Goal: Task Accomplishment & Management: Use online tool/utility

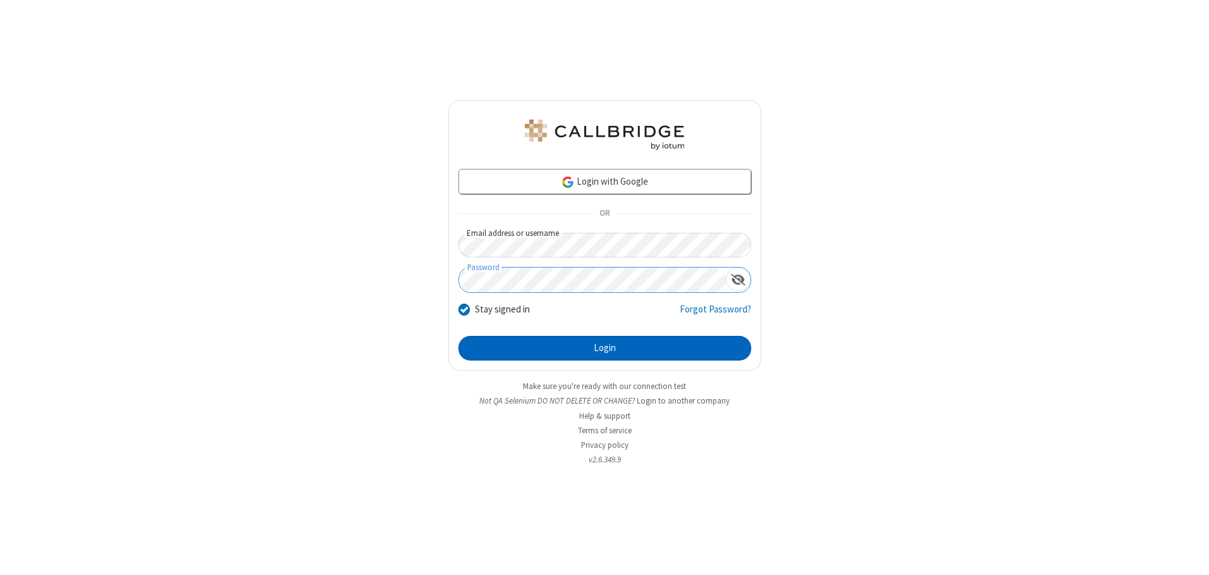
click at [604, 348] on button "Login" at bounding box center [604, 348] width 293 height 25
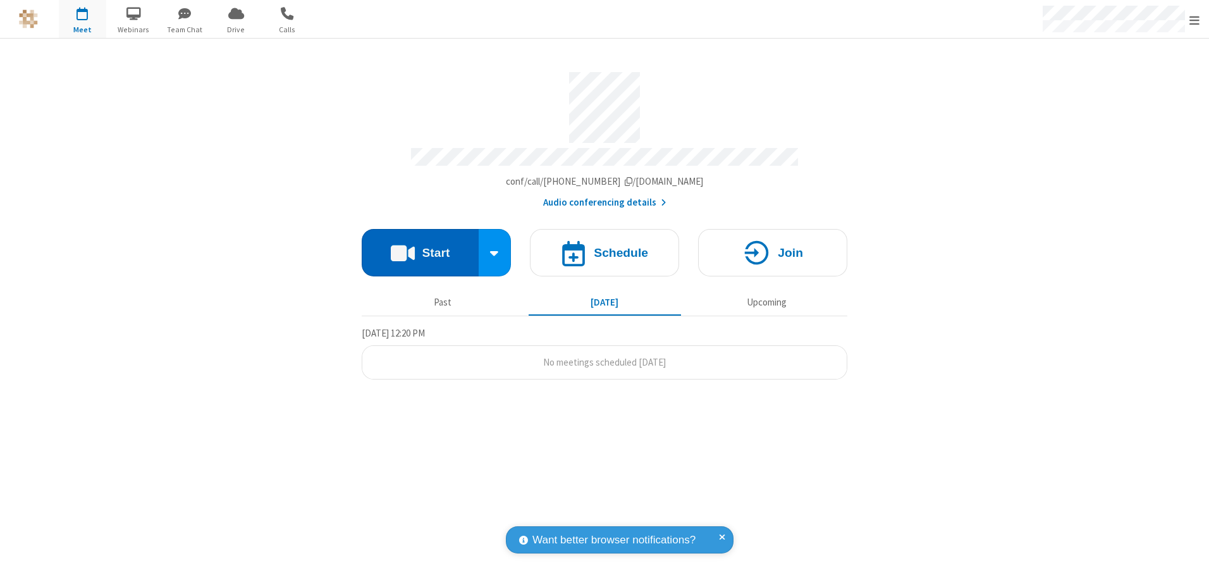
click at [420, 248] on button "Start" at bounding box center [420, 252] width 117 height 47
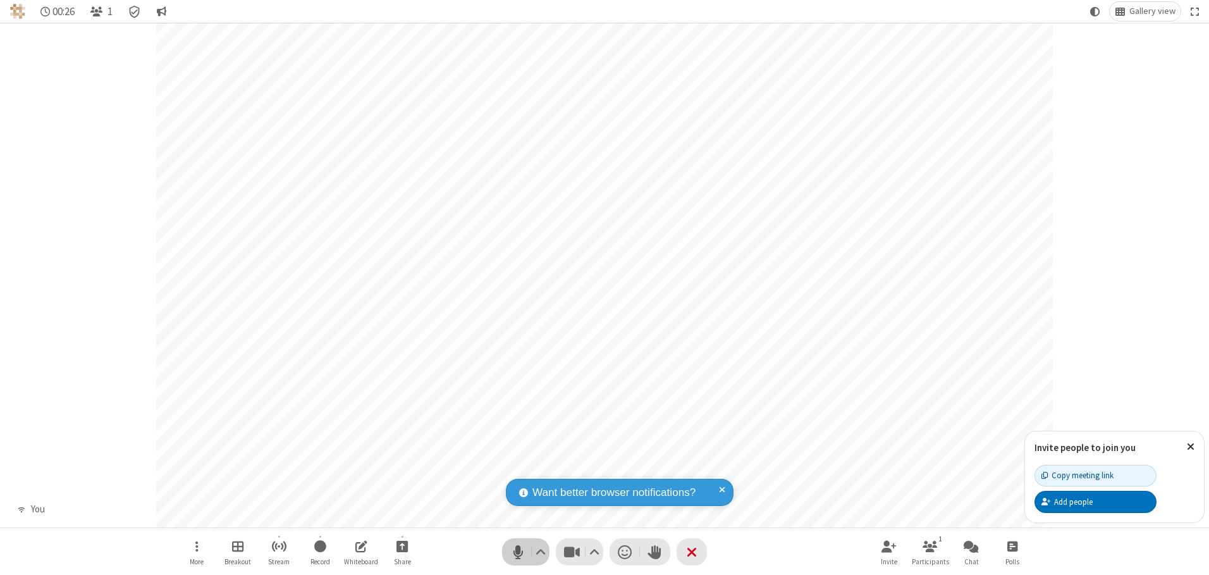
click at [518, 551] on span "Mute (Alt+A)" at bounding box center [517, 551] width 19 height 18
click at [518, 551] on span "Unmute (Alt+A)" at bounding box center [517, 551] width 19 height 18
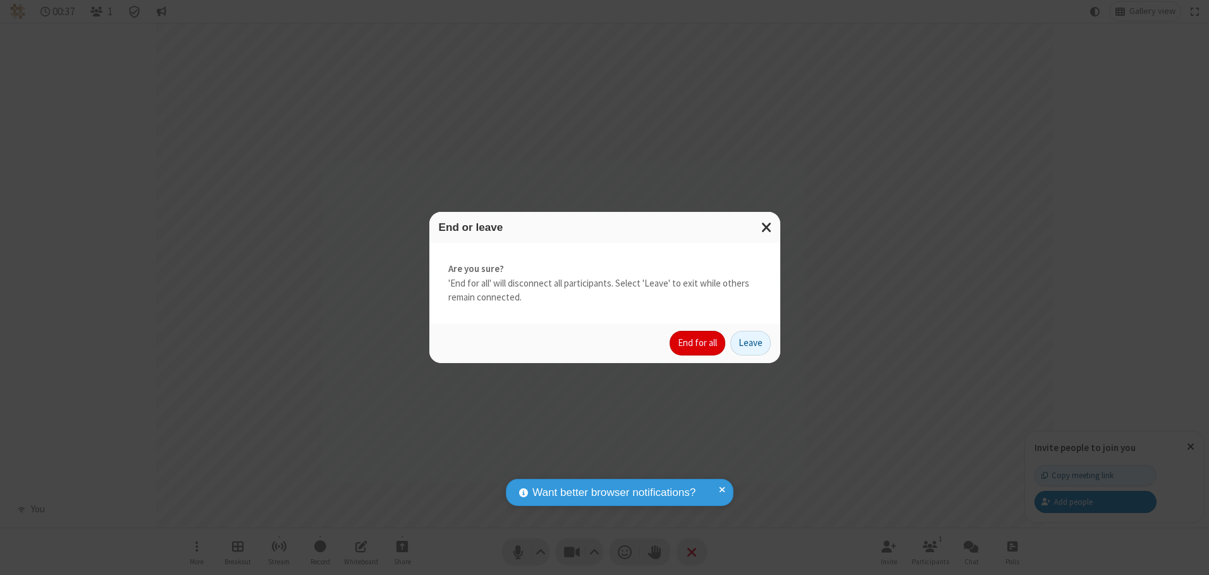
click at [698, 343] on button "End for all" at bounding box center [697, 343] width 56 height 25
